Goal: Task Accomplishment & Management: Use online tool/utility

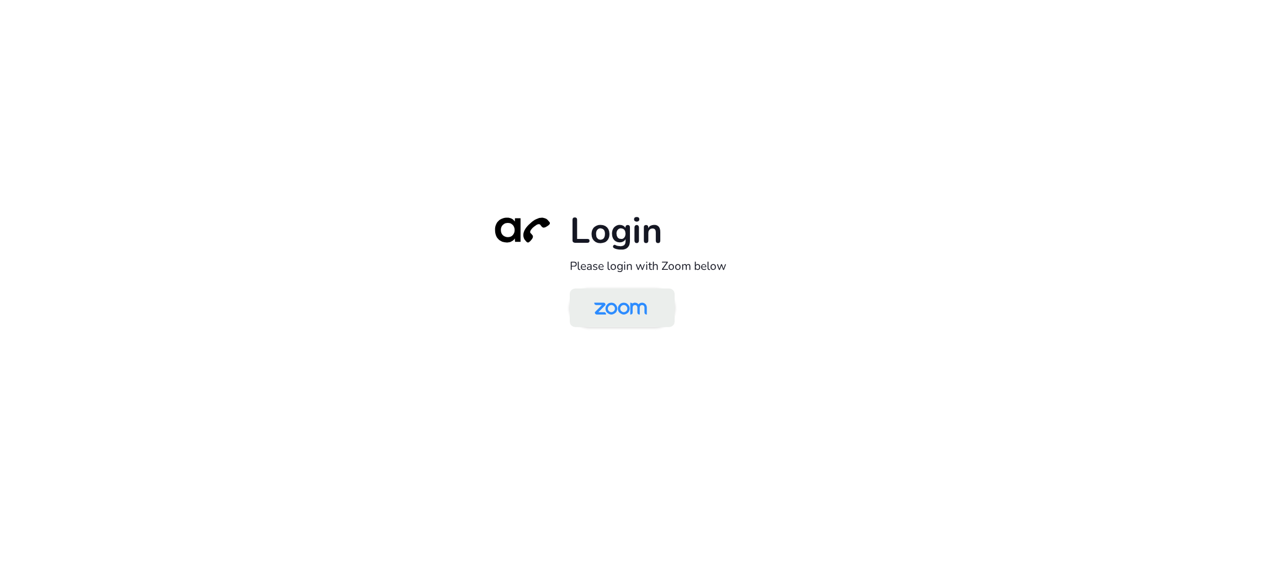
click at [608, 311] on img at bounding box center [621, 309] width 76 height 36
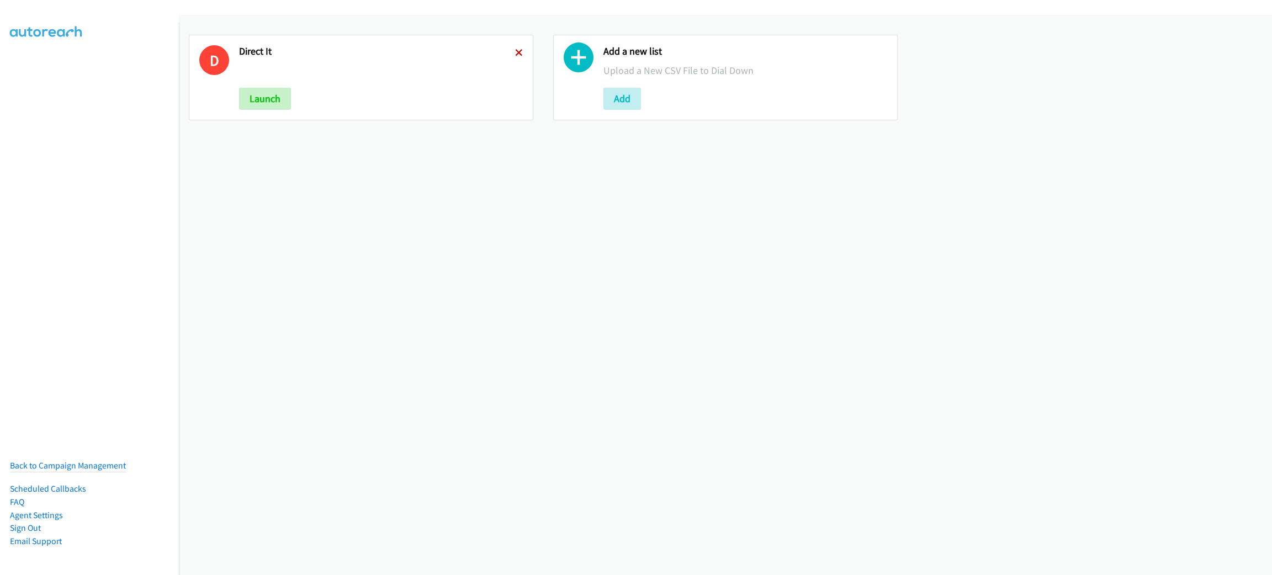
click at [515, 52] on icon at bounding box center [519, 54] width 8 height 8
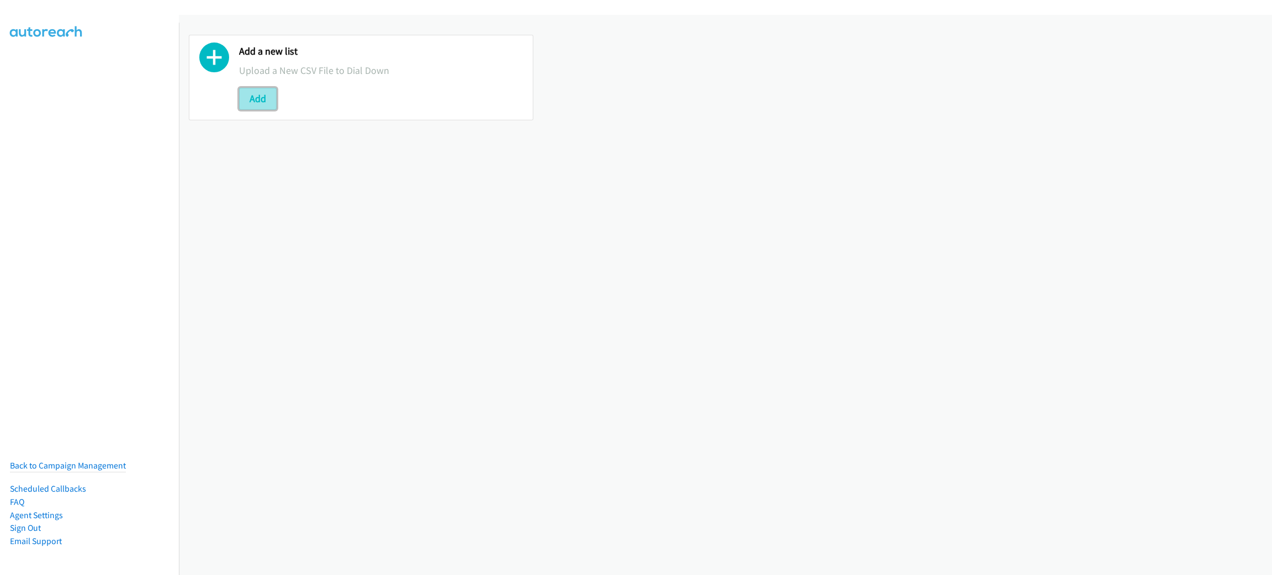
click at [269, 98] on button "Add" at bounding box center [258, 99] width 38 height 22
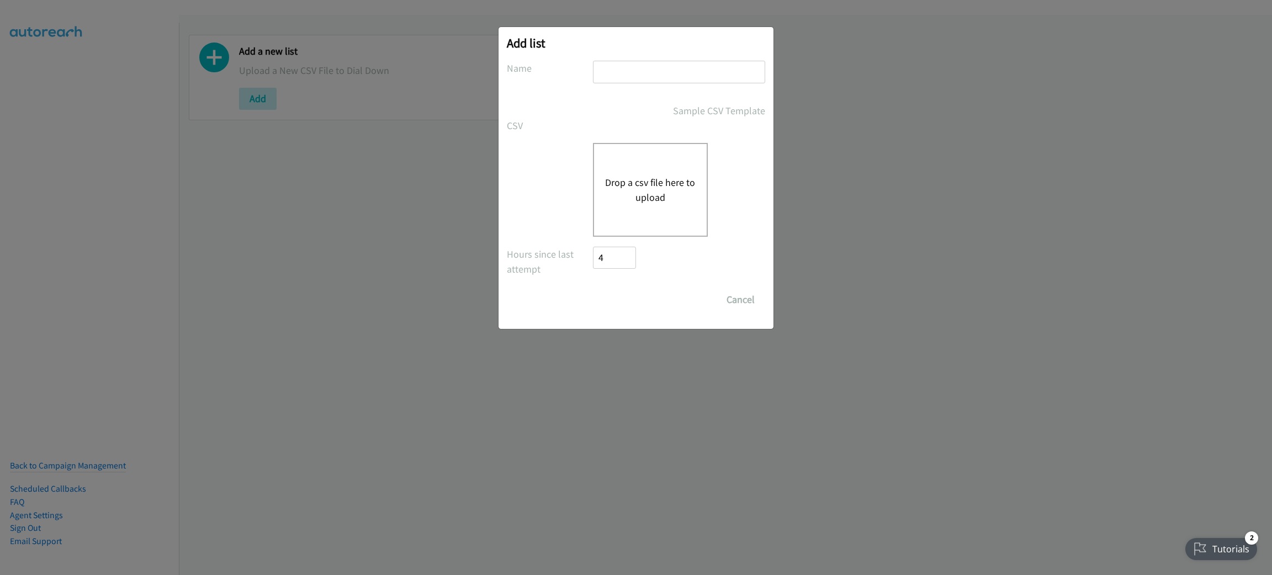
click at [628, 181] on button "Drop a csv file here to upload" at bounding box center [650, 190] width 91 height 30
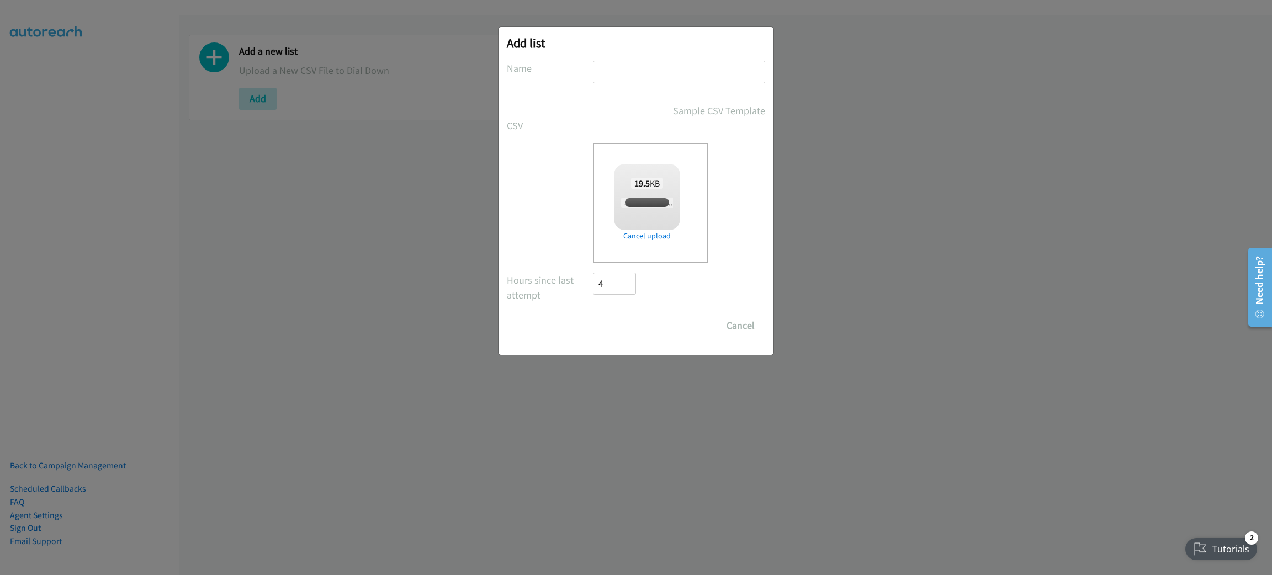
checkbox input "true"
click at [625, 71] on input "text" at bounding box center [679, 72] width 172 height 23
type input "DIRECT IT"
click at [593, 315] on input "Save List" at bounding box center [622, 326] width 58 height 22
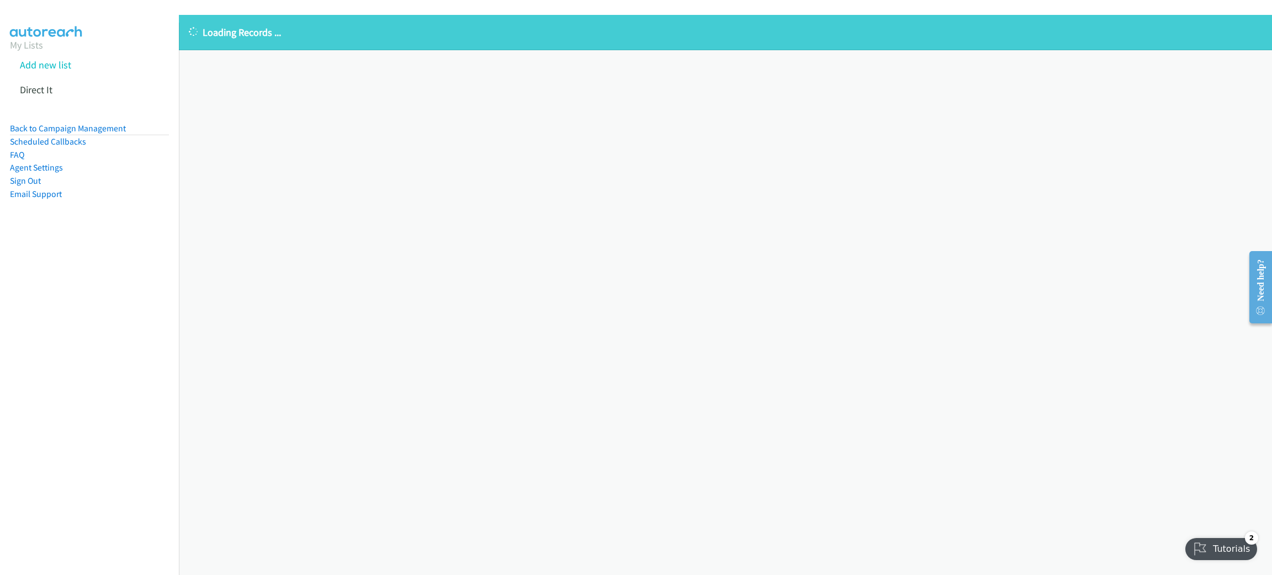
click at [279, 218] on div "Loading Records ... Sorry, something went wrong please try again." at bounding box center [725, 295] width 1093 height 561
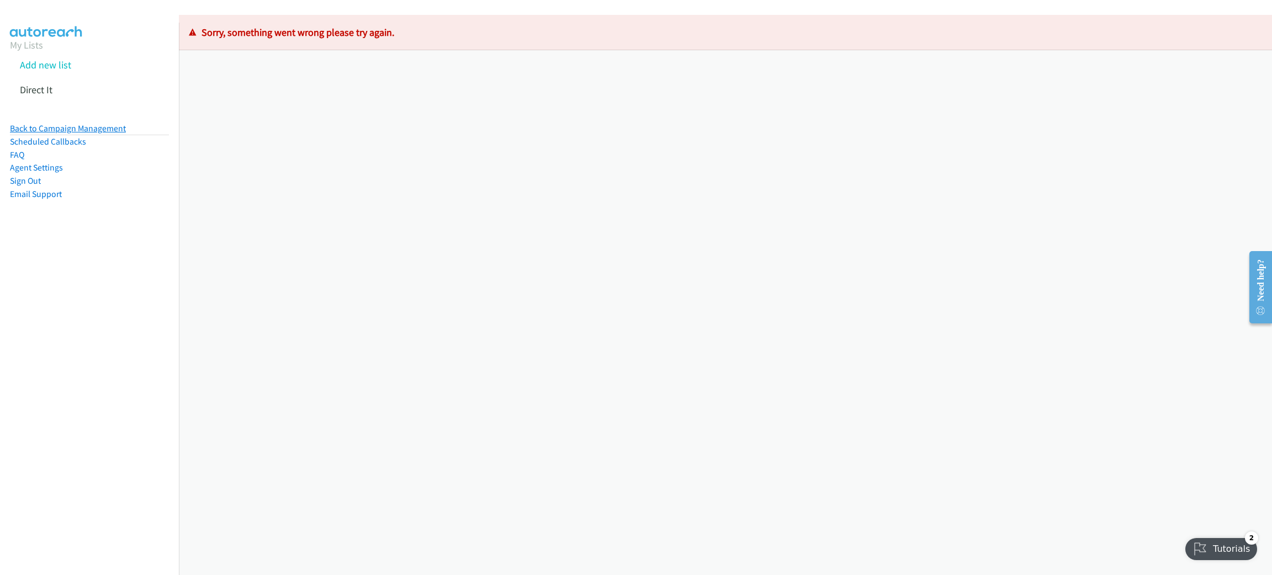
click at [107, 131] on link "Back to Campaign Management" at bounding box center [68, 128] width 116 height 10
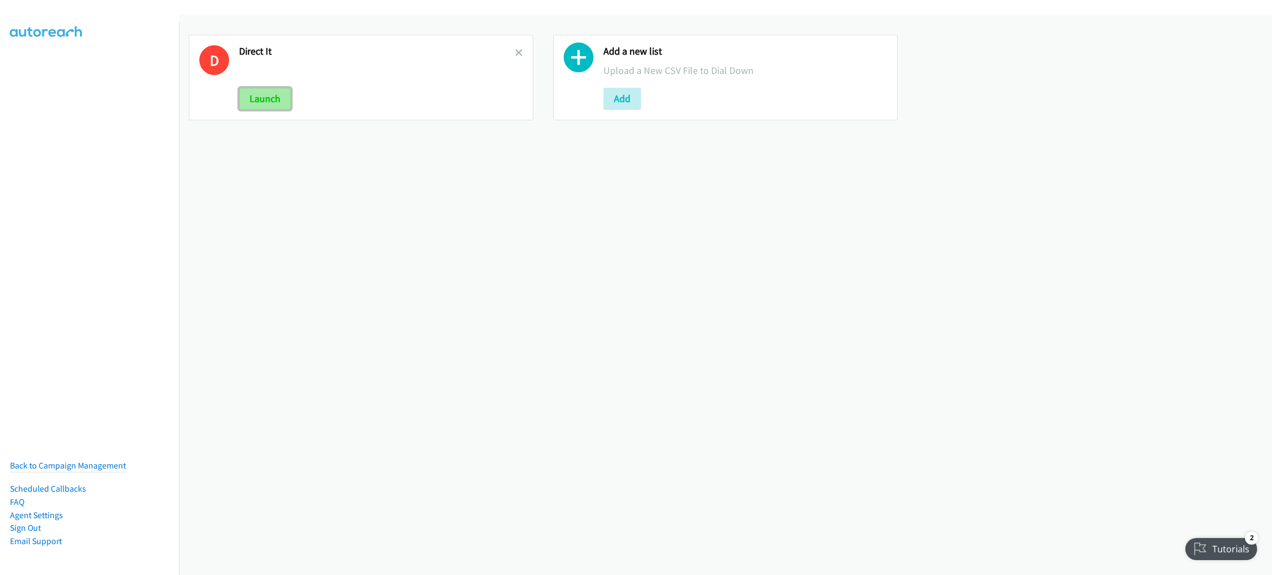
click at [266, 96] on button "Launch" at bounding box center [265, 99] width 52 height 22
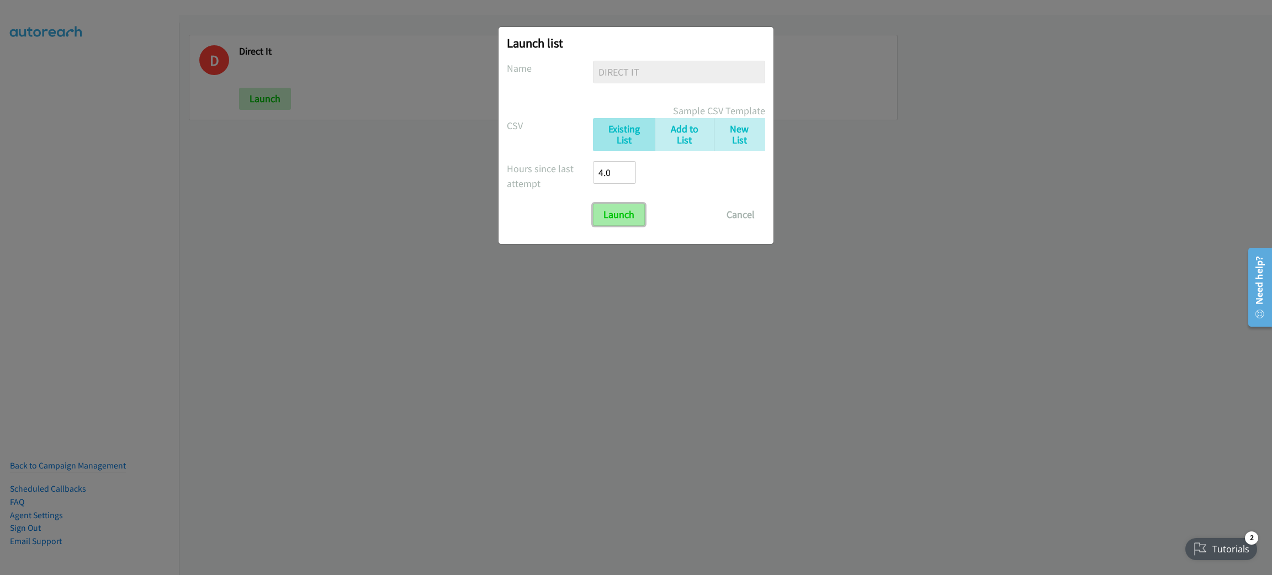
click at [618, 209] on input "Launch" at bounding box center [619, 215] width 52 height 22
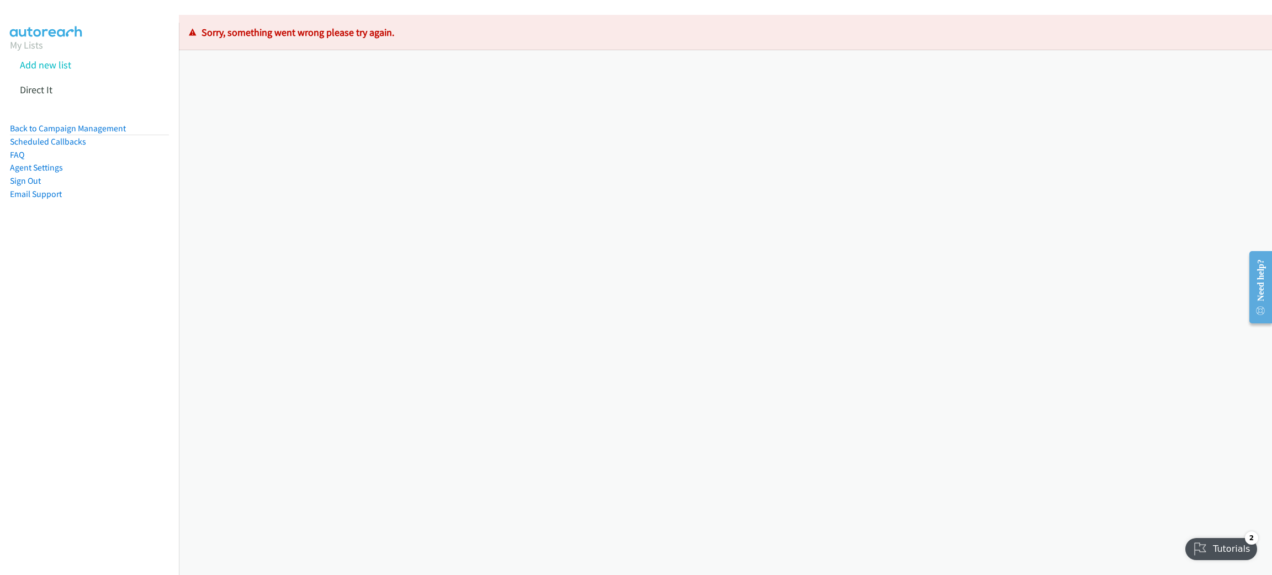
drag, startPoint x: 204, startPoint y: 159, endPoint x: 170, endPoint y: 163, distance: 34.5
click at [204, 159] on div "Loading Records ... Sorry, something went wrong please try again." at bounding box center [725, 295] width 1093 height 561
click at [92, 127] on link "Back to Campaign Management" at bounding box center [68, 128] width 116 height 10
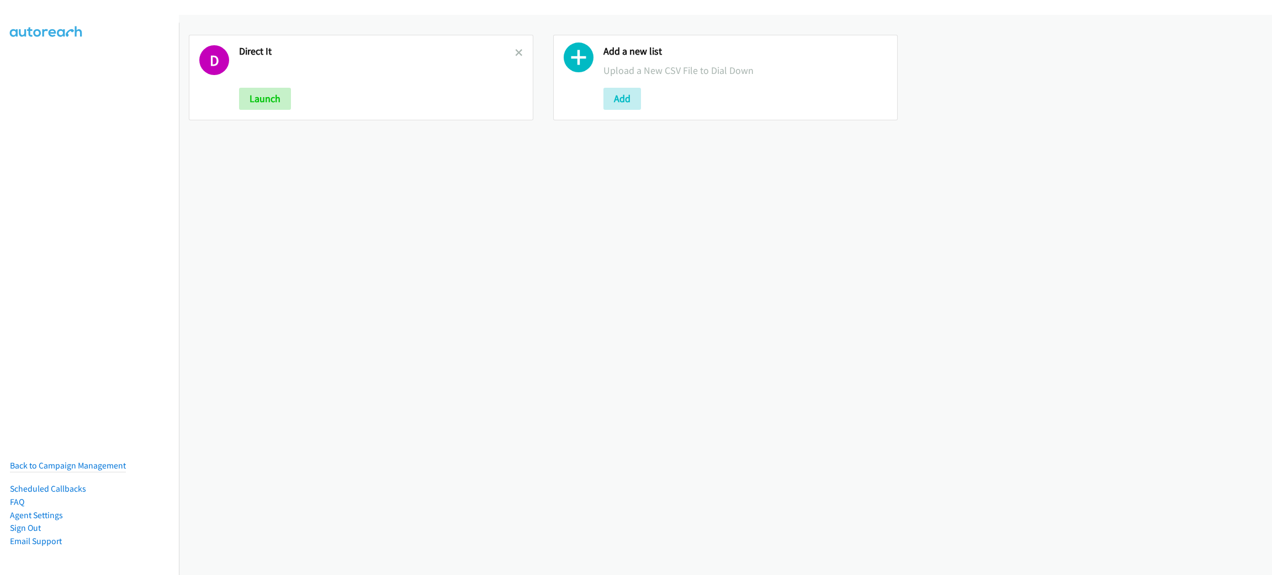
click at [521, 55] on div "D Direct It Launch" at bounding box center [361, 78] width 345 height 86
click at [515, 52] on icon at bounding box center [519, 54] width 8 height 8
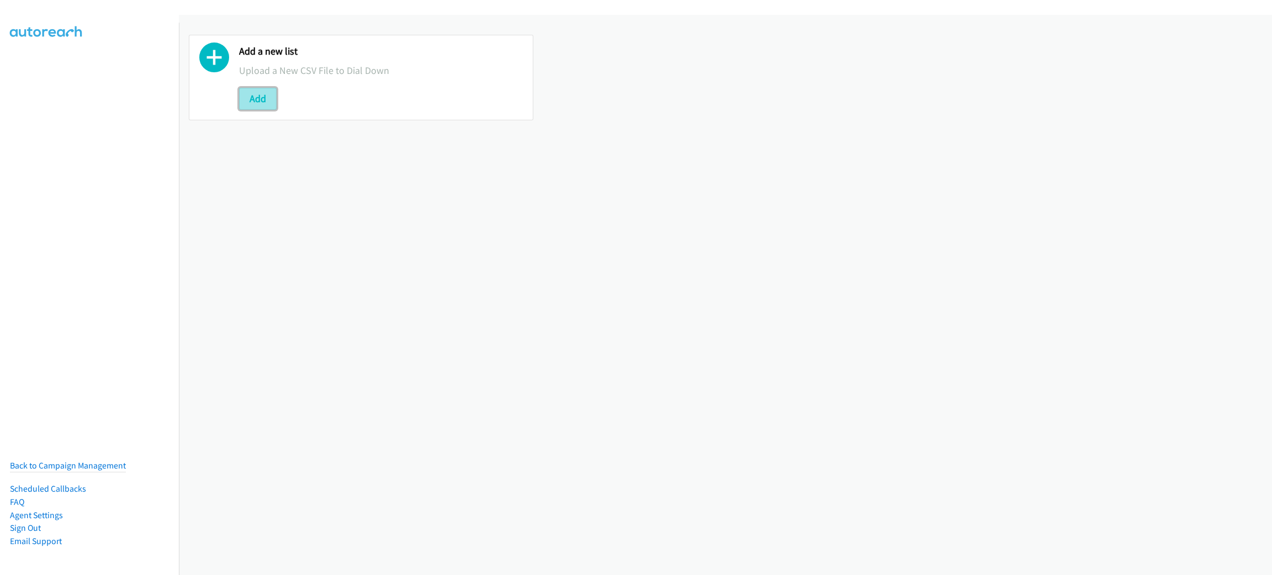
click at [267, 96] on button "Add" at bounding box center [258, 99] width 38 height 22
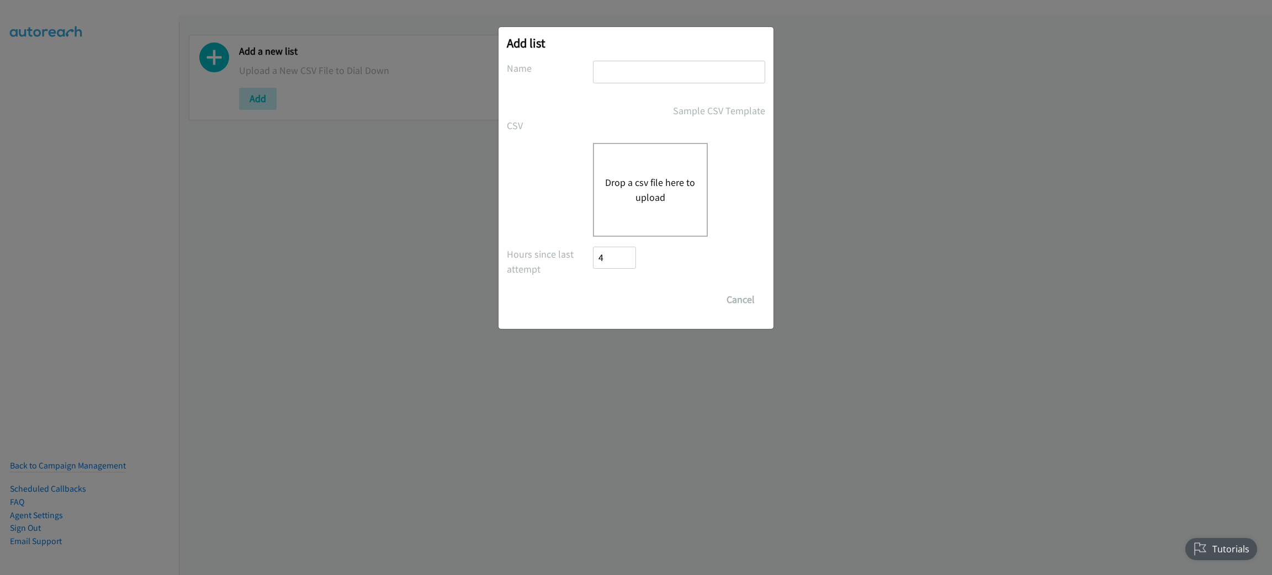
click at [659, 175] on button "Drop a csv file here to upload" at bounding box center [650, 190] width 91 height 30
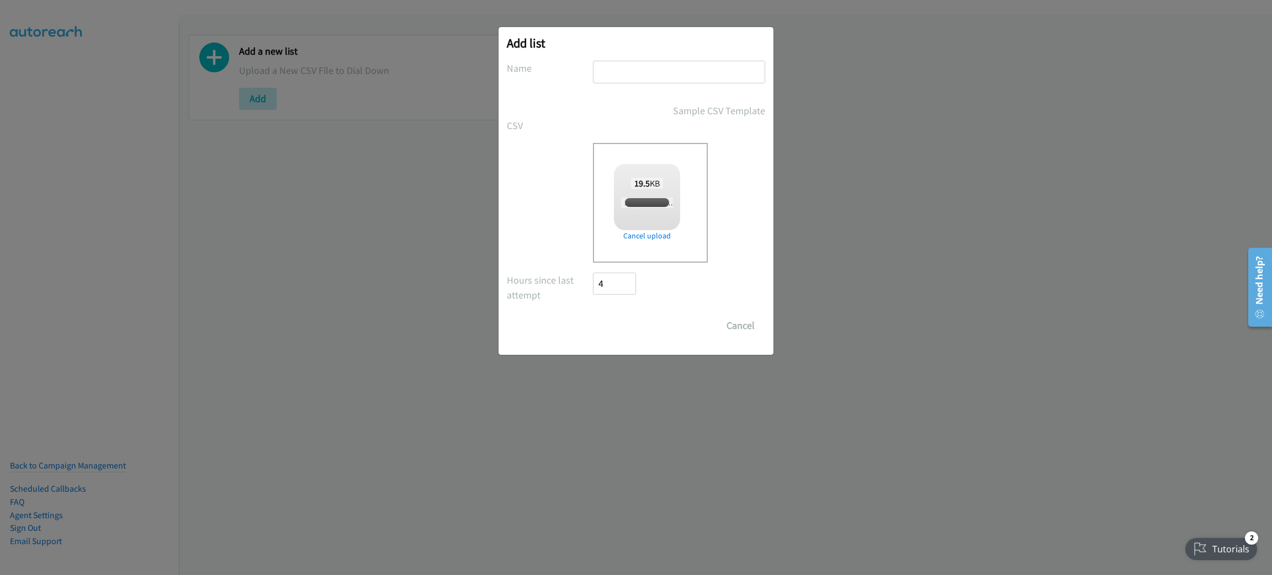
checkbox input "true"
click at [631, 70] on input "text" at bounding box center [679, 72] width 172 height 23
type input "DIRECT IT"
click at [593, 315] on input "Save List" at bounding box center [622, 326] width 58 height 22
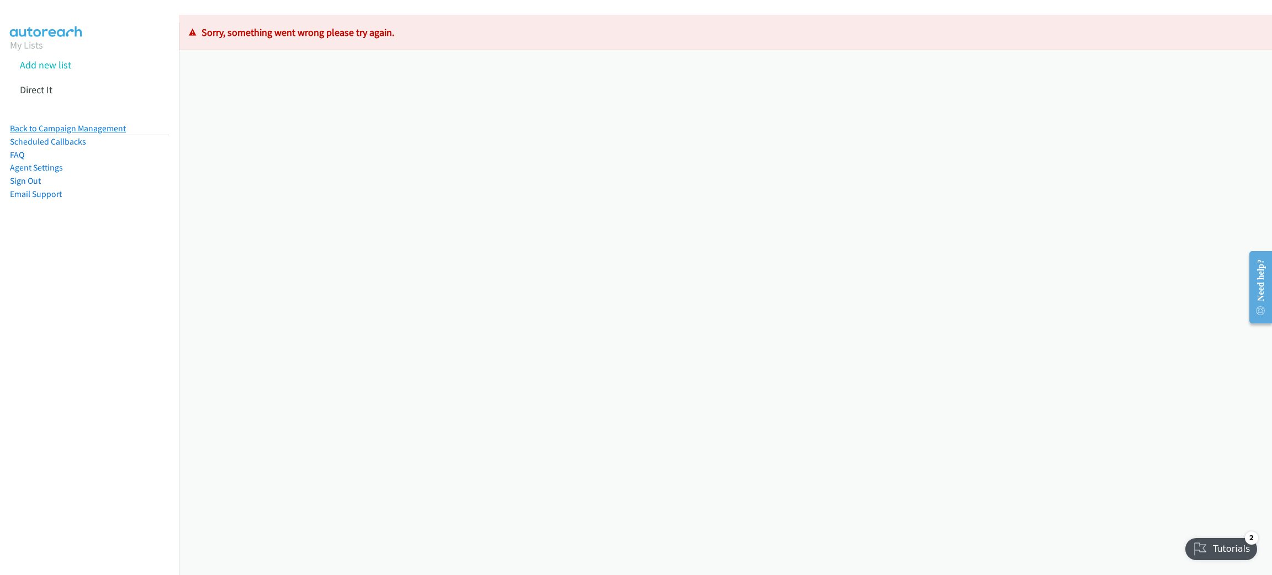
click at [49, 127] on link "Back to Campaign Management" at bounding box center [68, 128] width 116 height 10
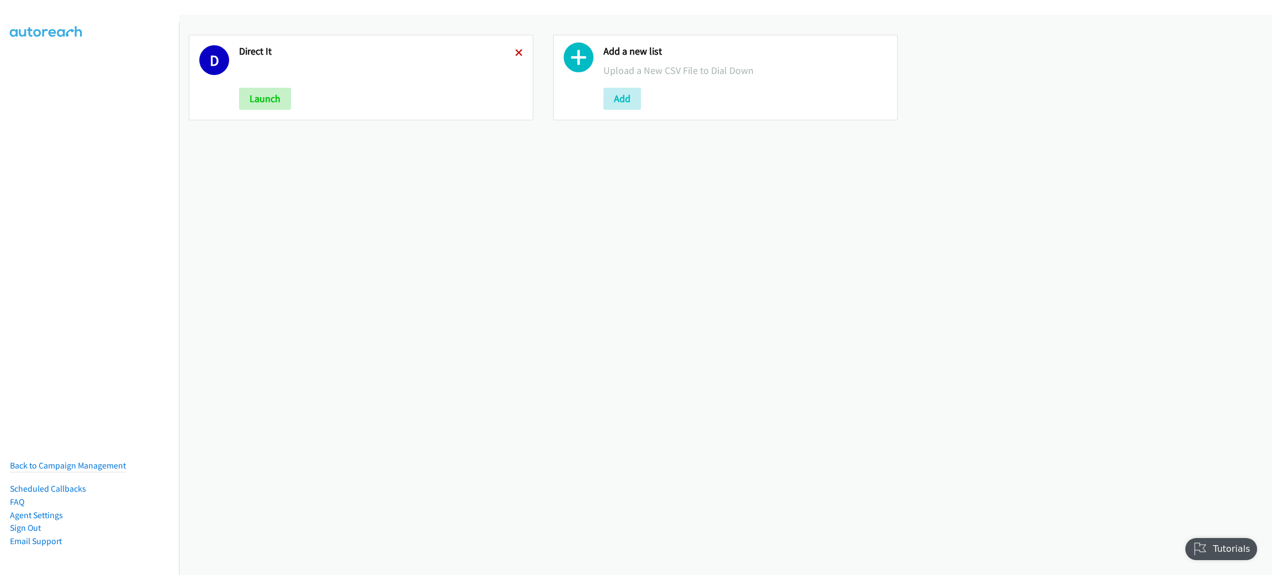
click at [516, 53] on icon at bounding box center [519, 54] width 8 height 8
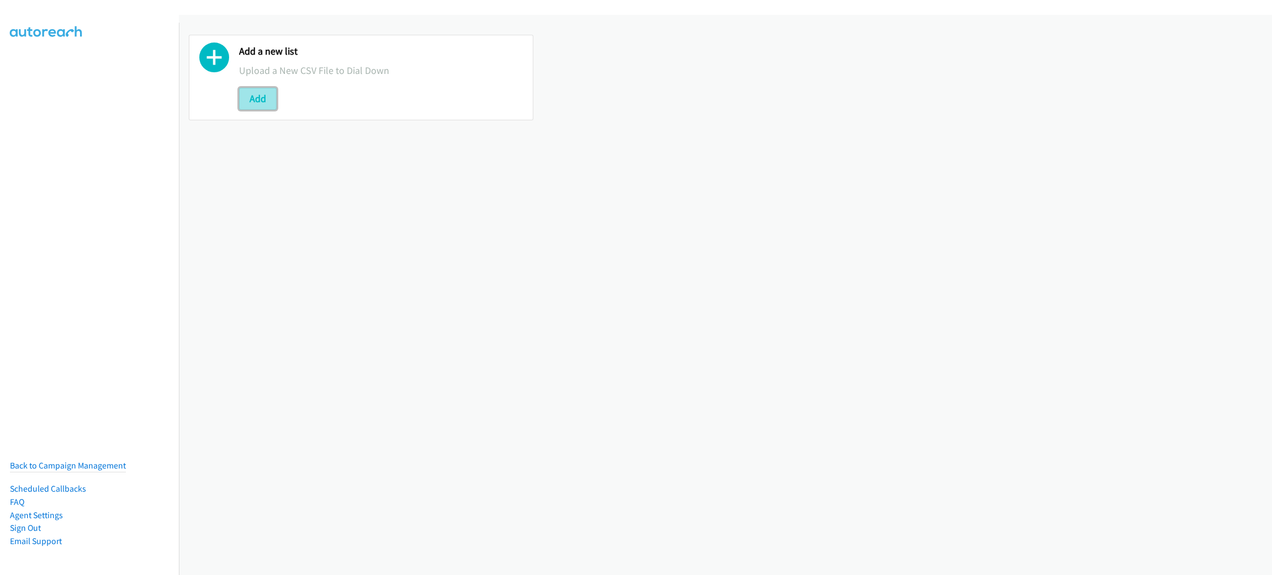
click at [266, 102] on button "Add" at bounding box center [258, 99] width 38 height 22
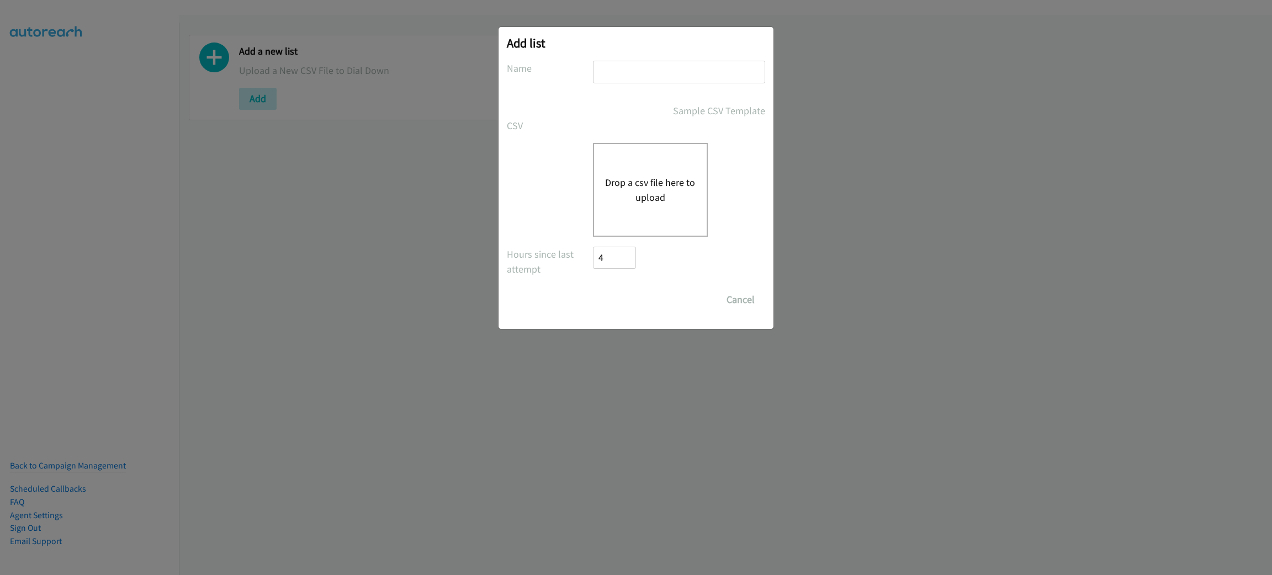
click at [644, 188] on button "Drop a csv file here to upload" at bounding box center [650, 190] width 91 height 30
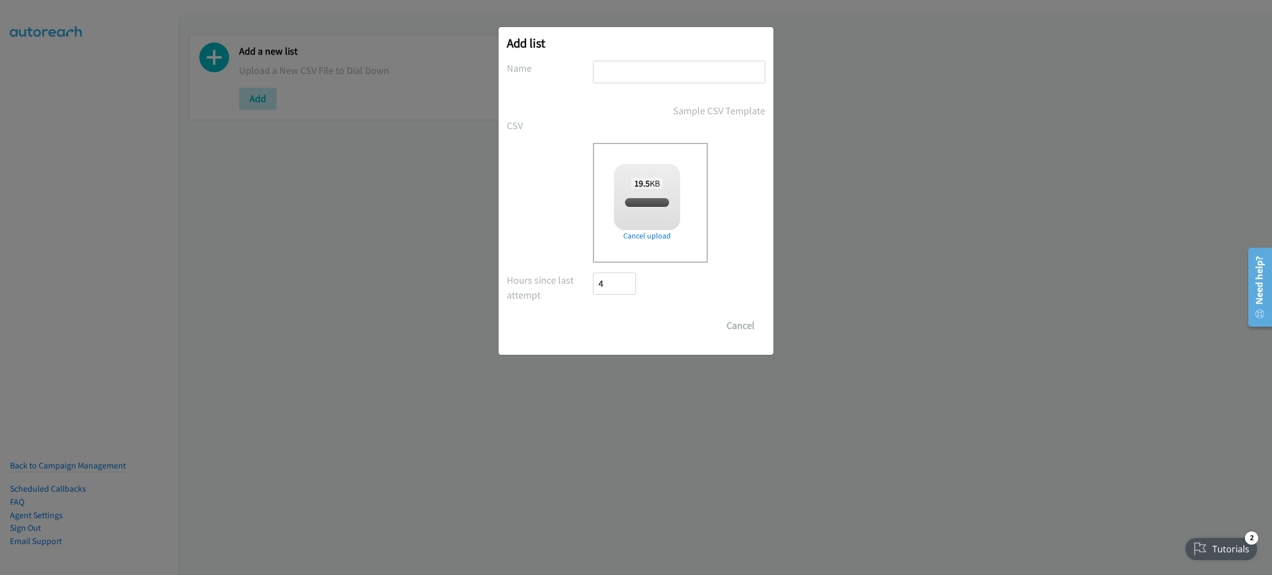
checkbox input "true"
click at [670, 73] on input "text" at bounding box center [679, 72] width 172 height 23
type input "DIRECT IT"
click at [593, 315] on input "Save List" at bounding box center [622, 326] width 58 height 22
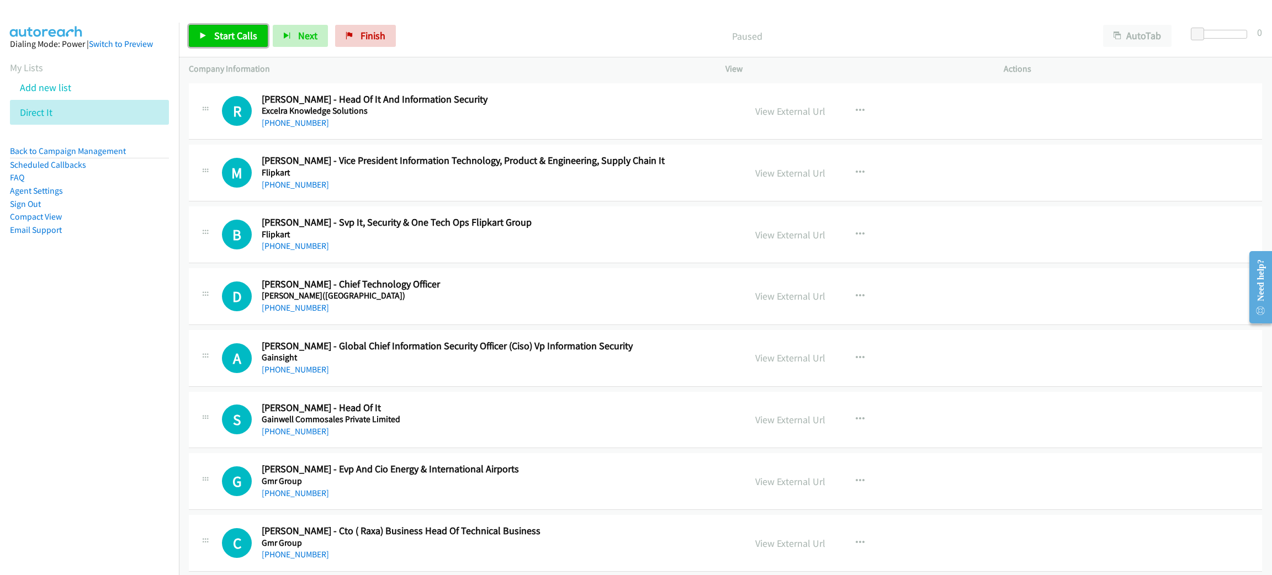
click at [245, 34] on span "Start Calls" at bounding box center [235, 35] width 43 height 13
click at [796, 111] on link "View External Url" at bounding box center [791, 111] width 70 height 13
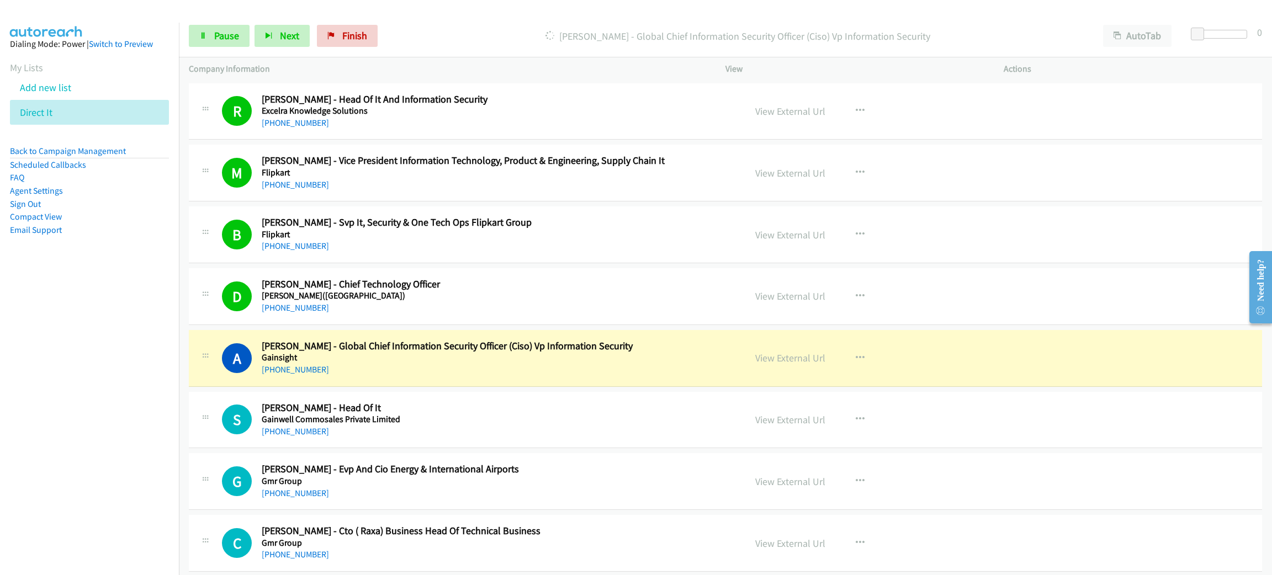
click at [372, 370] on div "[PHONE_NUMBER]" at bounding box center [496, 369] width 468 height 13
click at [772, 354] on link "View External Url" at bounding box center [791, 358] width 70 height 13
click at [214, 31] on span "Pause" at bounding box center [226, 35] width 25 height 13
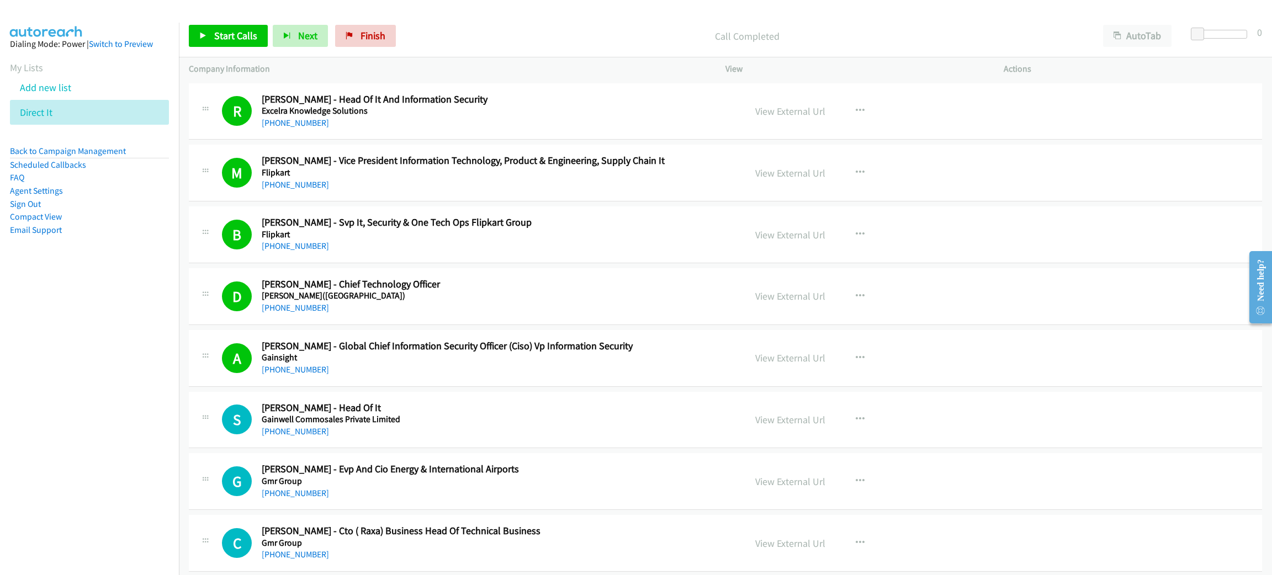
click at [220, 49] on div "Start Calls Pause Next Finish Call Completed AutoTab AutoTab 0" at bounding box center [725, 36] width 1093 height 43
click at [227, 35] on span "Start Calls" at bounding box center [235, 35] width 43 height 13
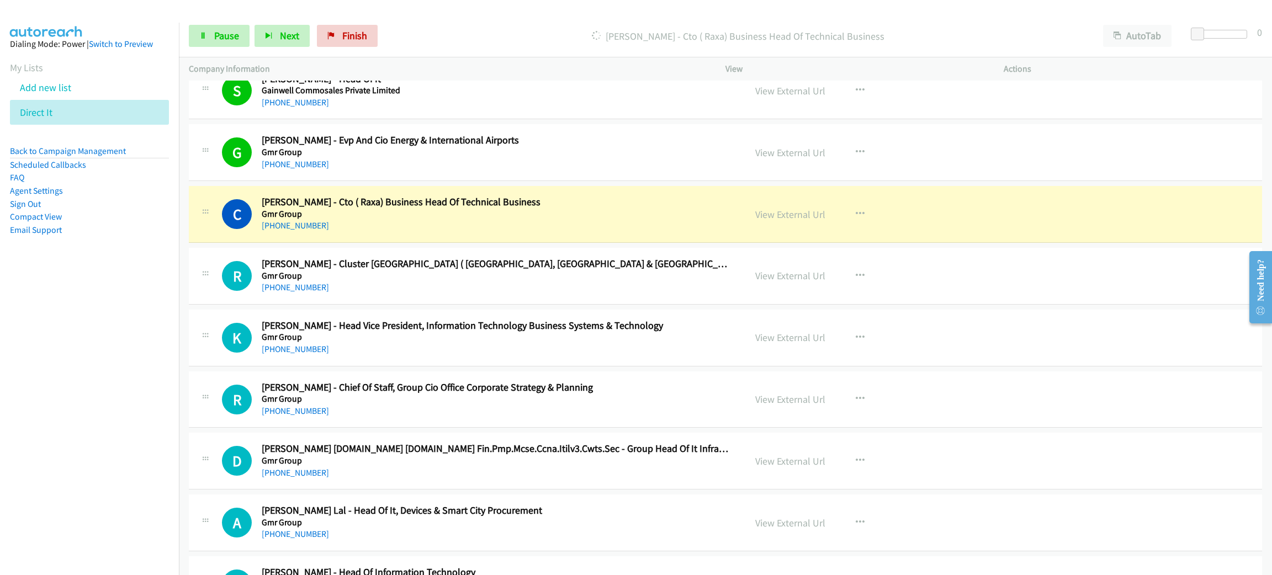
scroll to position [331, 0]
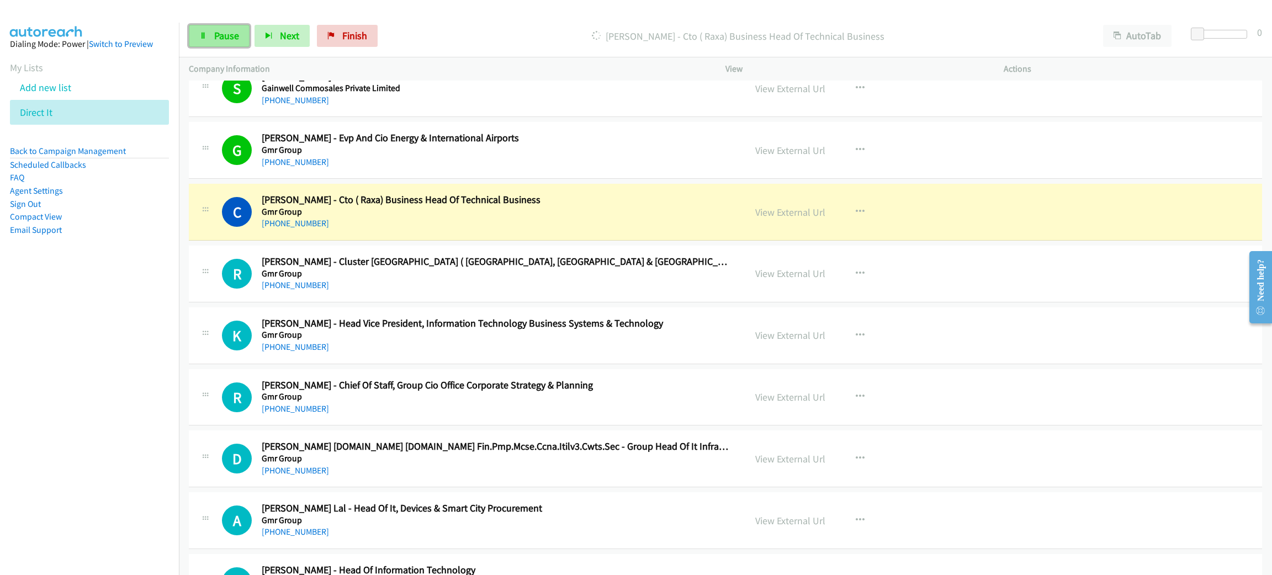
click at [216, 38] on span "Pause" at bounding box center [226, 35] width 25 height 13
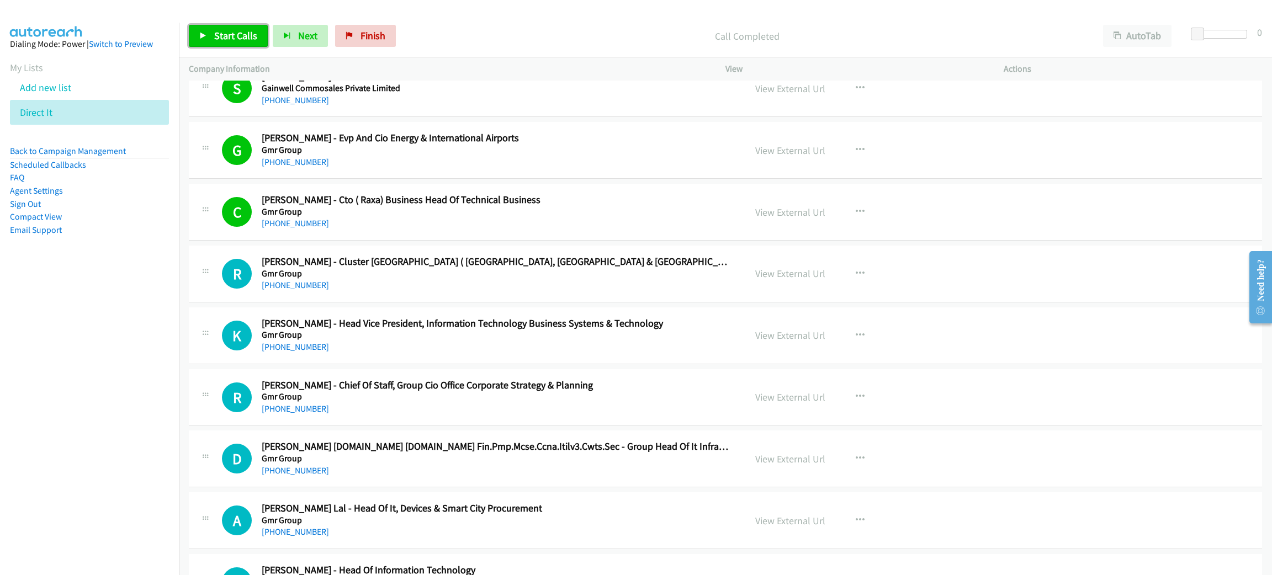
click at [257, 38] on link "Start Calls" at bounding box center [228, 36] width 79 height 22
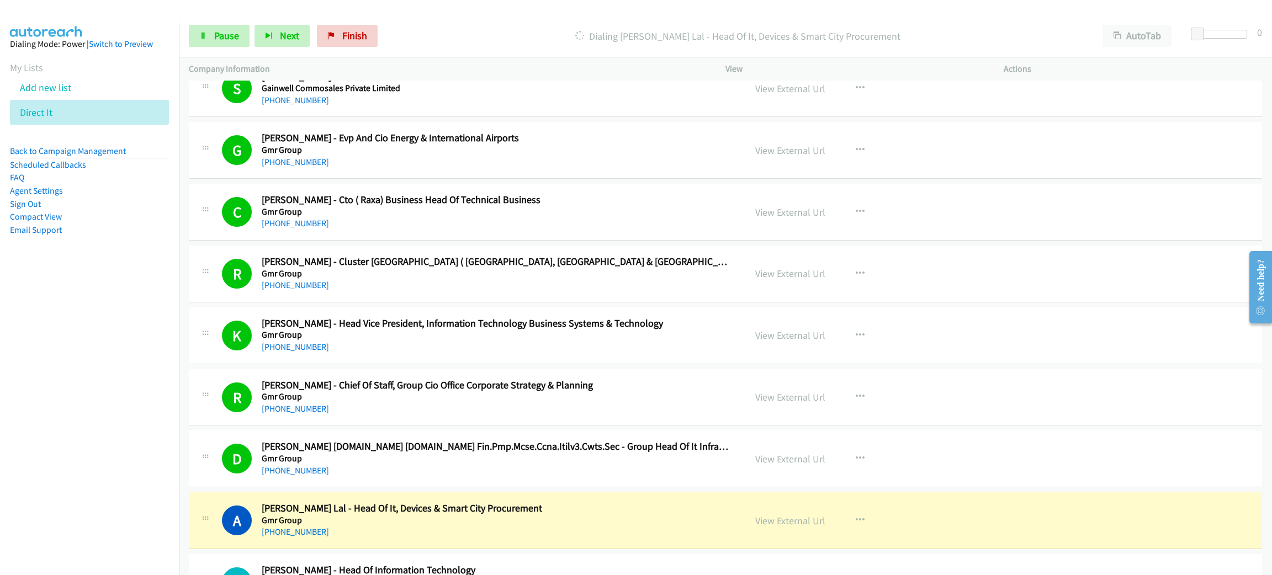
click at [134, 326] on nav "Dialing Mode: Power | Switch to Preview My Lists Add new list Direct It Back to…" at bounding box center [89, 310] width 179 height 575
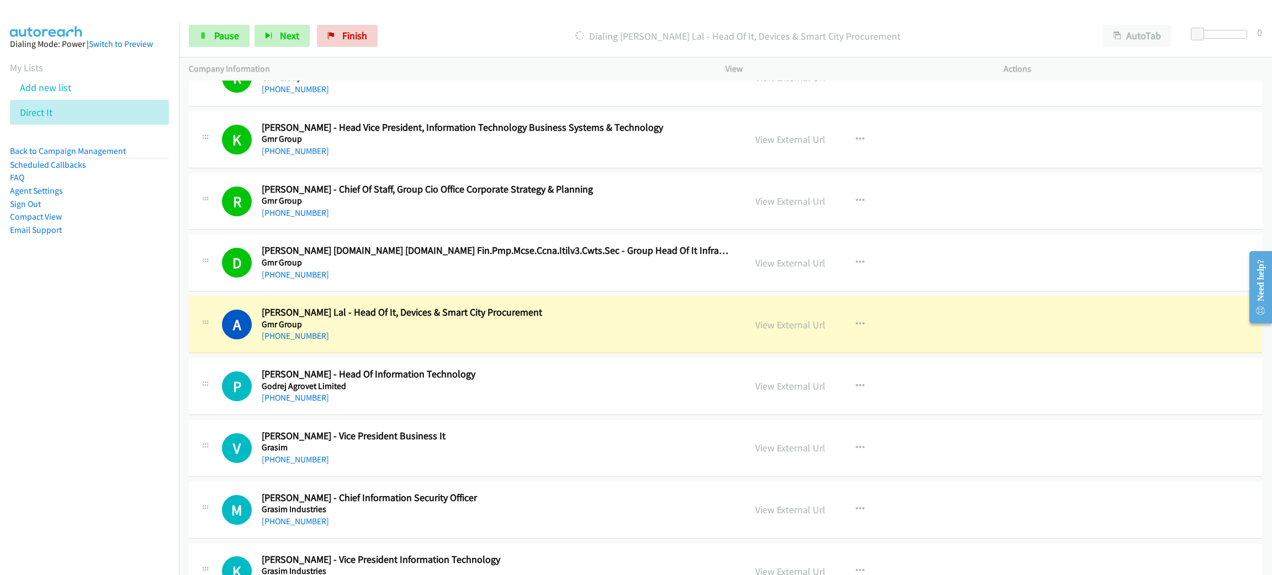
scroll to position [580, 0]
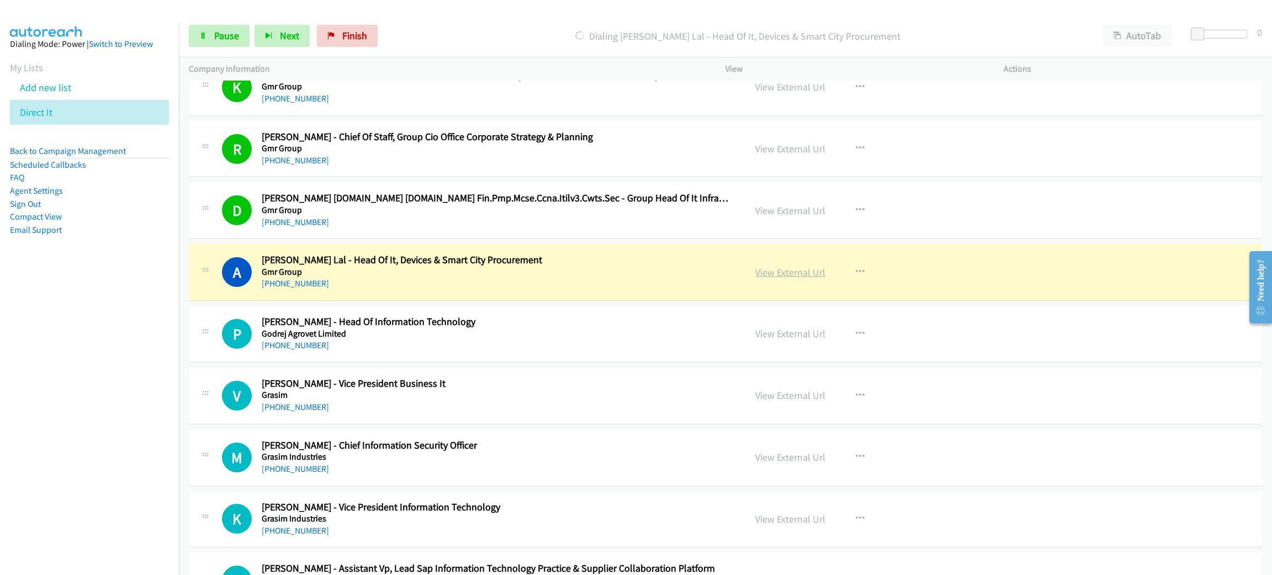
click at [764, 271] on link "View External Url" at bounding box center [791, 272] width 70 height 13
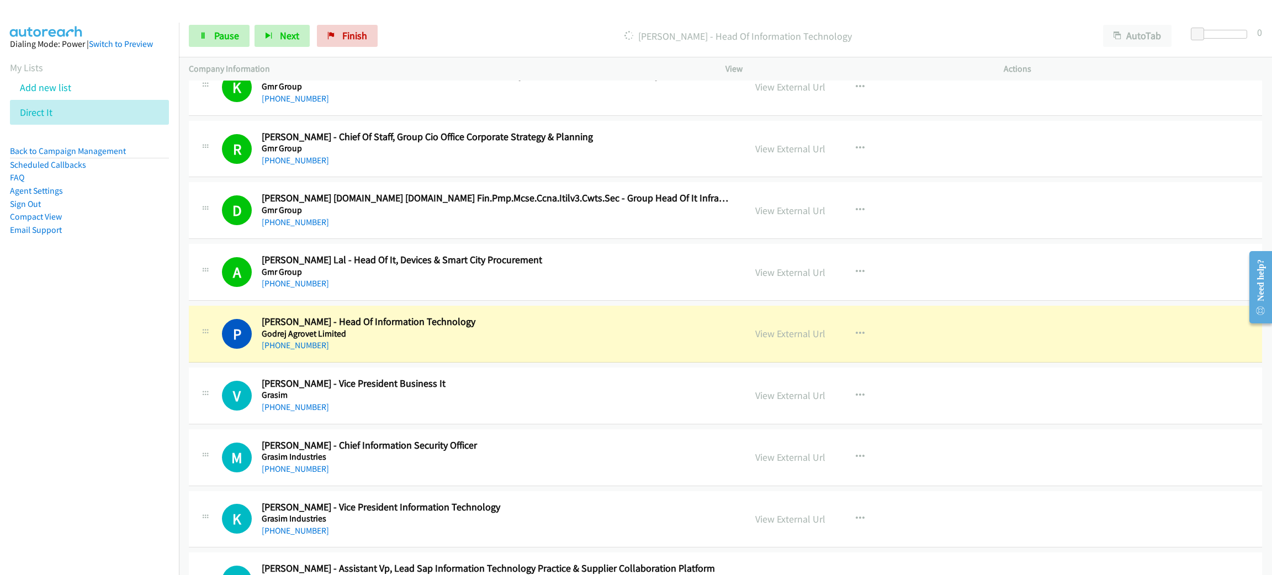
click at [133, 309] on nav "Dialing Mode: Power | Switch to Preview My Lists Add new list Direct It Back to…" at bounding box center [89, 310] width 179 height 575
click at [794, 336] on link "View External Url" at bounding box center [791, 333] width 70 height 13
click at [204, 39] on icon at bounding box center [203, 37] width 8 height 8
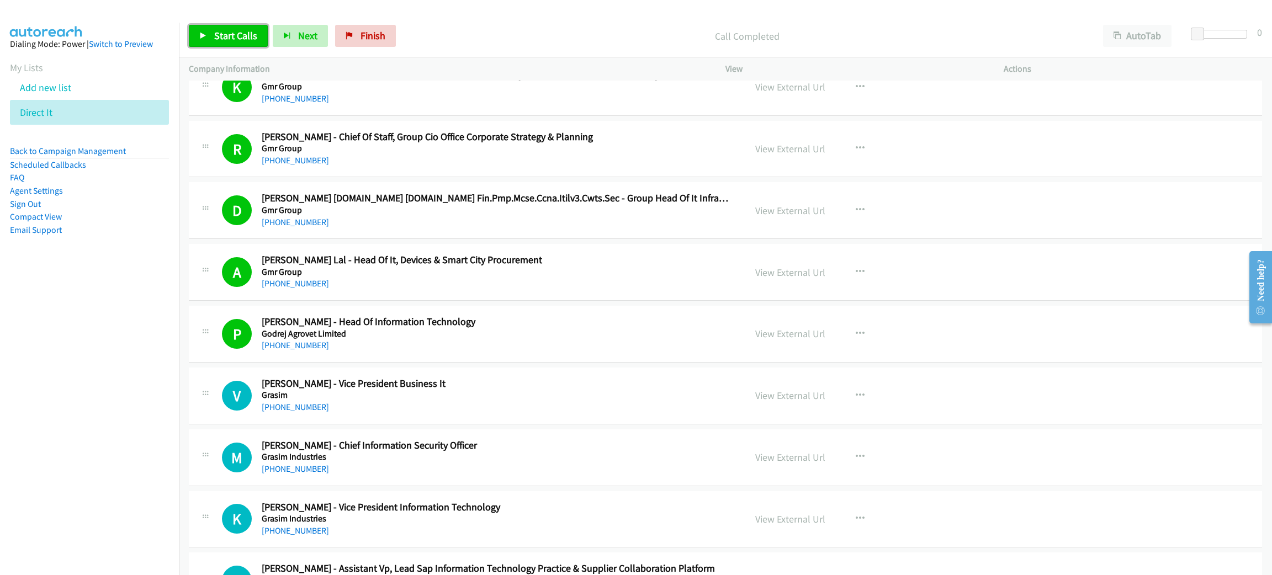
click at [241, 35] on span "Start Calls" at bounding box center [235, 35] width 43 height 13
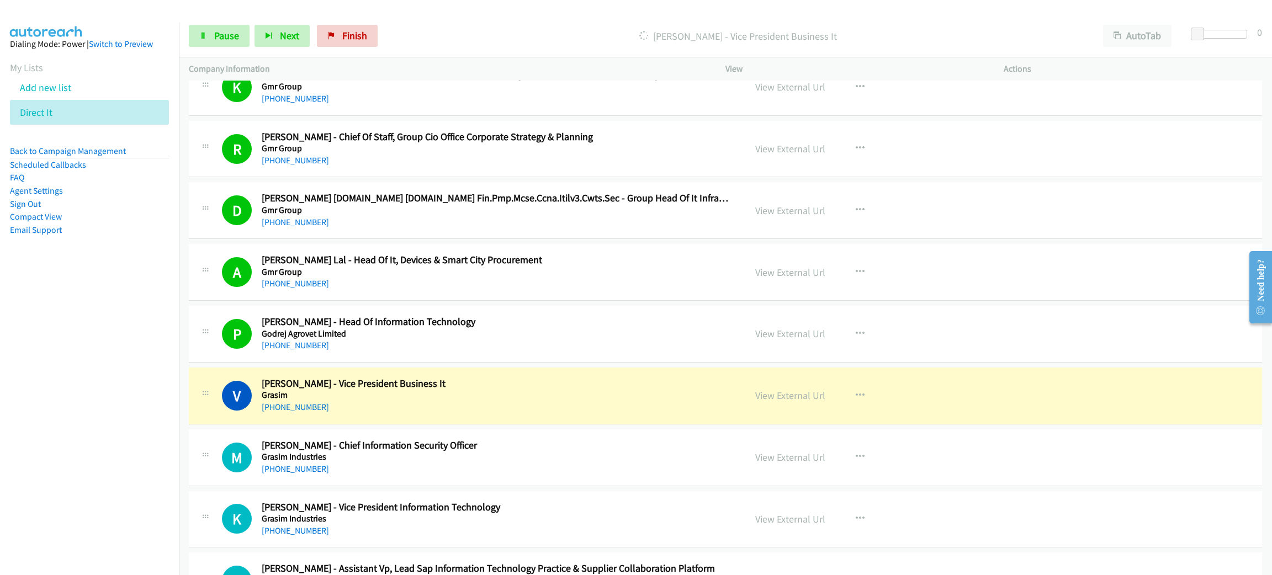
click at [108, 303] on nav "Dialing Mode: Power | Switch to Preview My Lists Add new list Direct It Back to…" at bounding box center [89, 310] width 179 height 575
click at [774, 392] on link "View External Url" at bounding box center [791, 395] width 70 height 13
click at [230, 34] on span "Pause" at bounding box center [226, 35] width 25 height 13
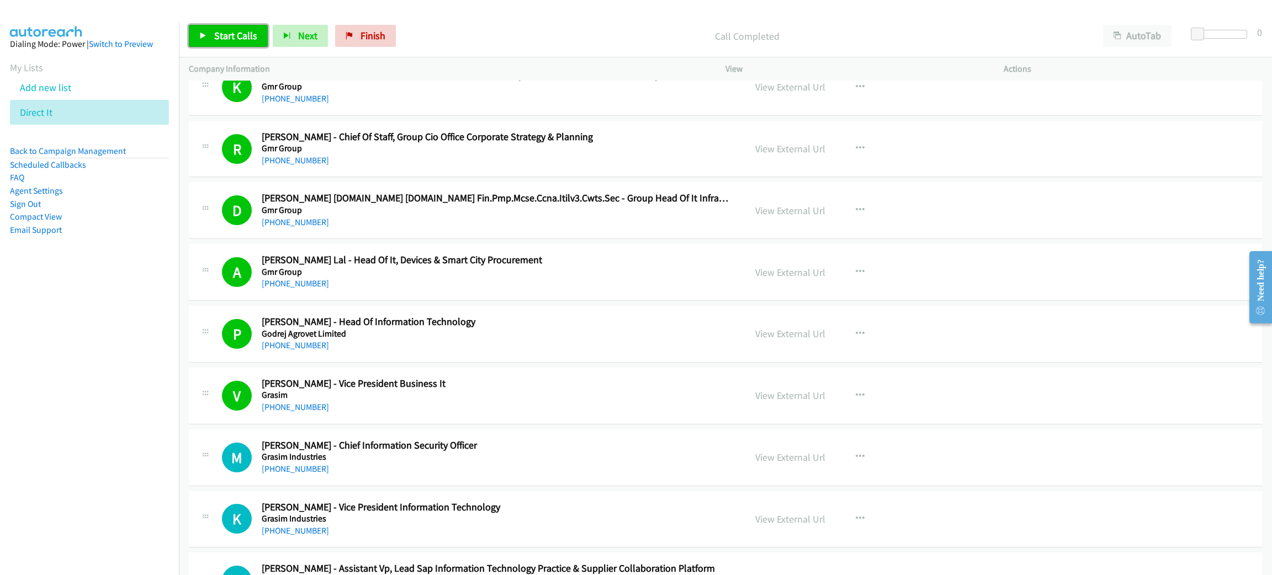
click at [242, 39] on span "Start Calls" at bounding box center [235, 35] width 43 height 13
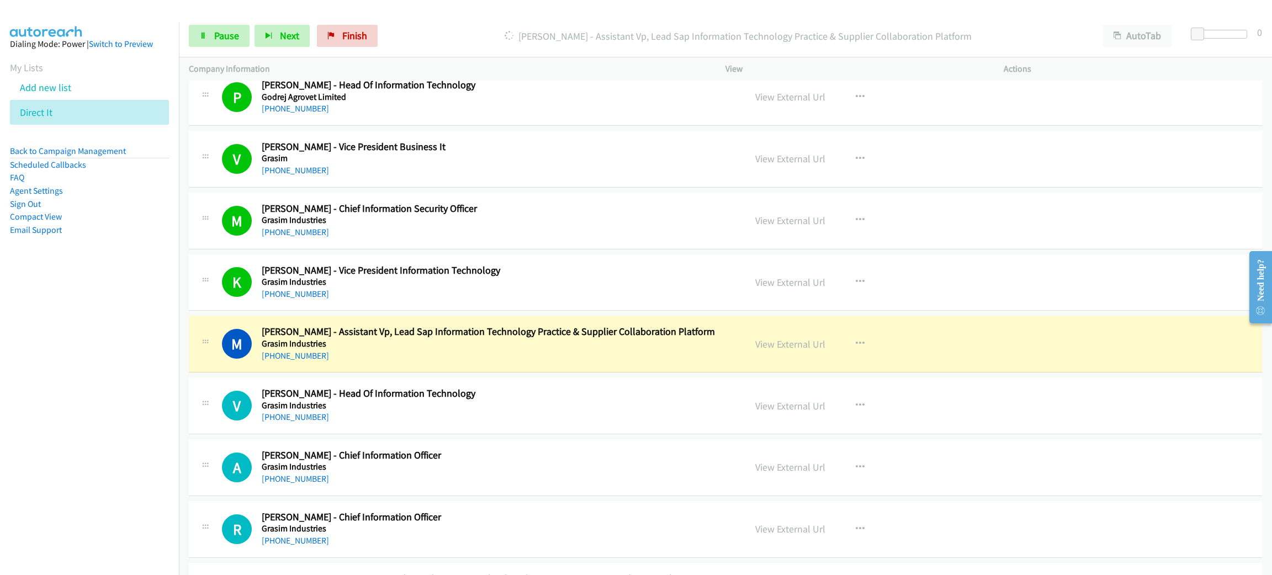
scroll to position [828, 0]
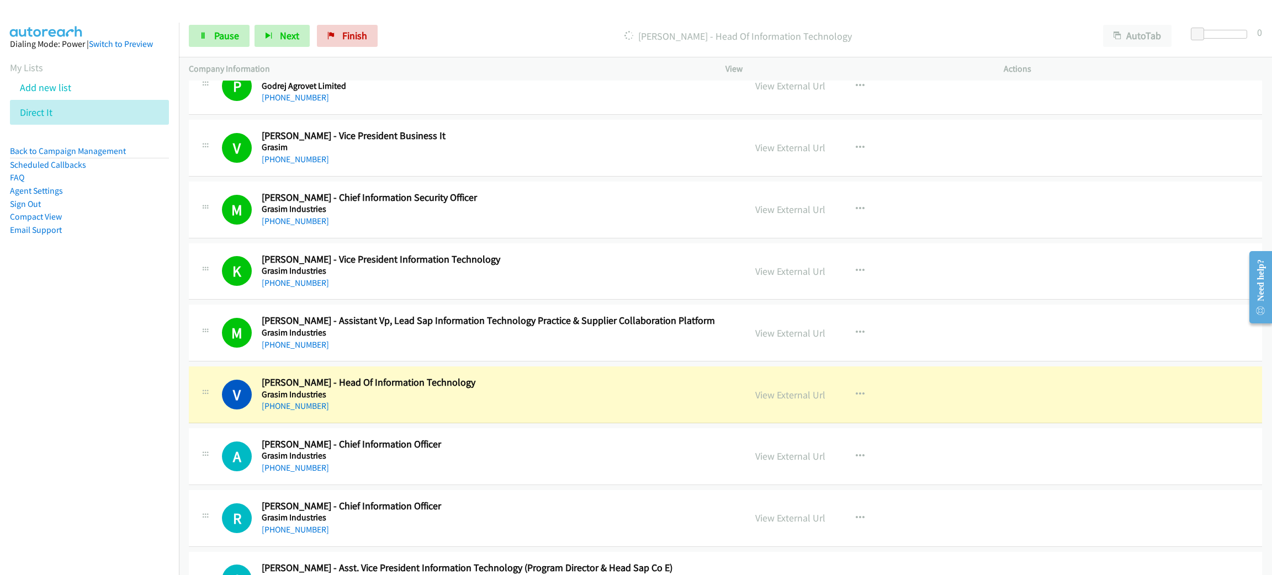
click at [120, 350] on nav "Dialing Mode: Power | Switch to Preview My Lists Add new list Direct It Back to…" at bounding box center [89, 310] width 179 height 575
click at [229, 31] on span "Pause" at bounding box center [226, 35] width 25 height 13
click at [776, 397] on link "View External Url" at bounding box center [791, 395] width 70 height 13
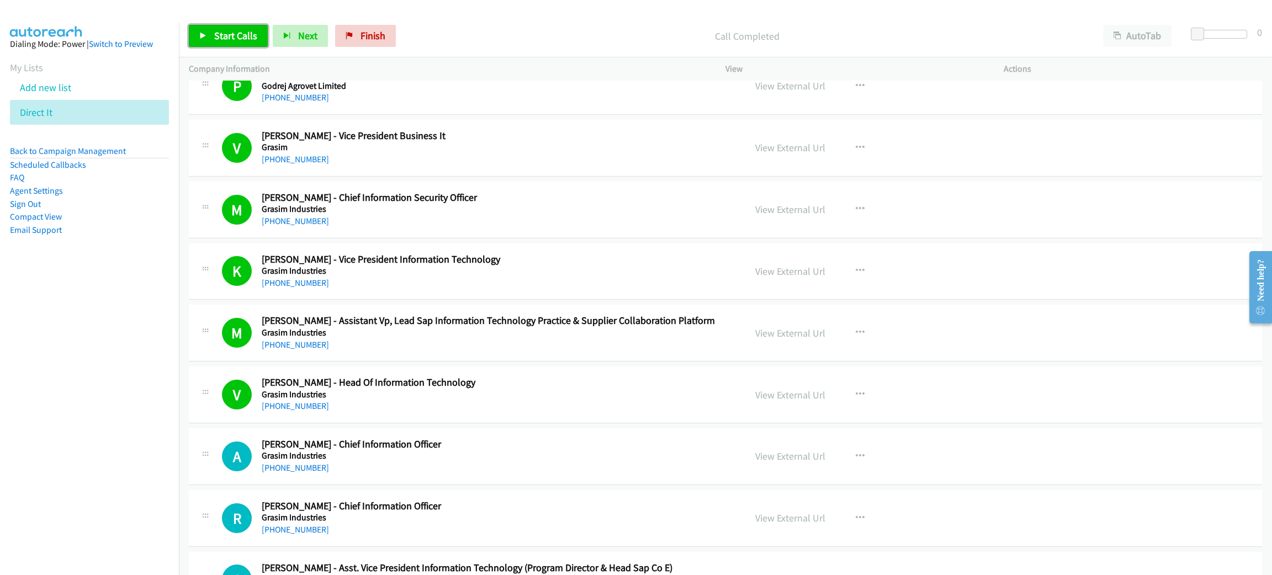
click at [257, 36] on link "Start Calls" at bounding box center [228, 36] width 79 height 22
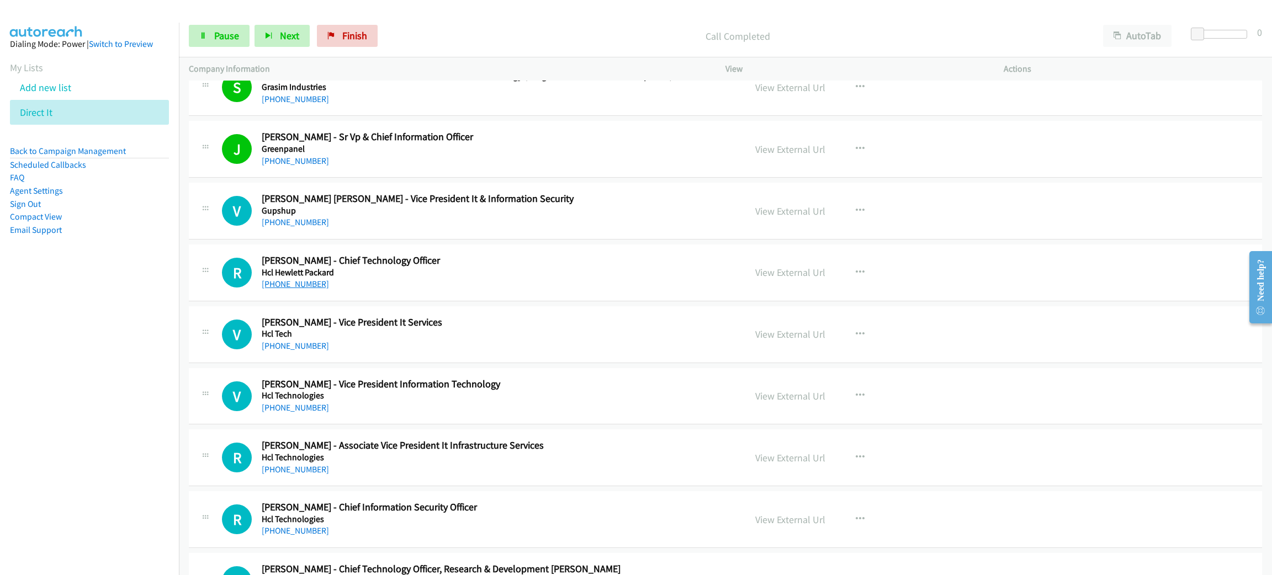
scroll to position [1325, 0]
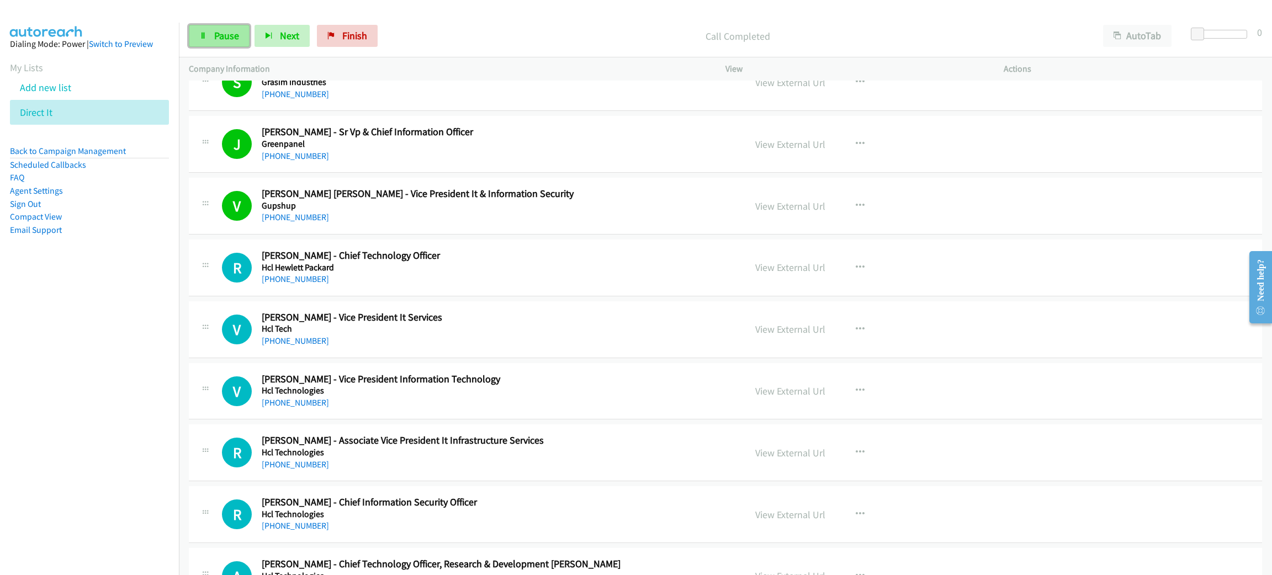
click at [218, 38] on span "Pause" at bounding box center [226, 35] width 25 height 13
